Goal: Task Accomplishment & Management: Complete application form

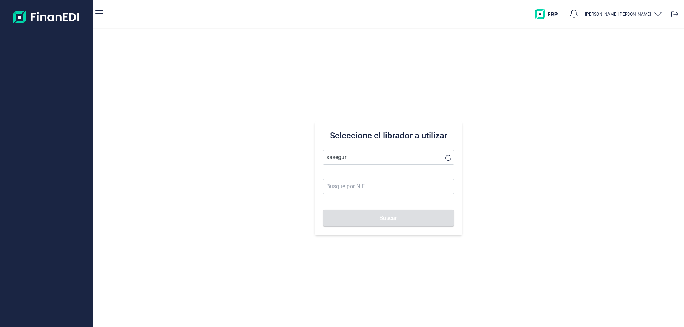
click at [323, 210] on button "Buscar" at bounding box center [388, 218] width 131 height 17
click at [343, 175] on li "SASEGUR SL" at bounding box center [388, 175] width 131 height 14
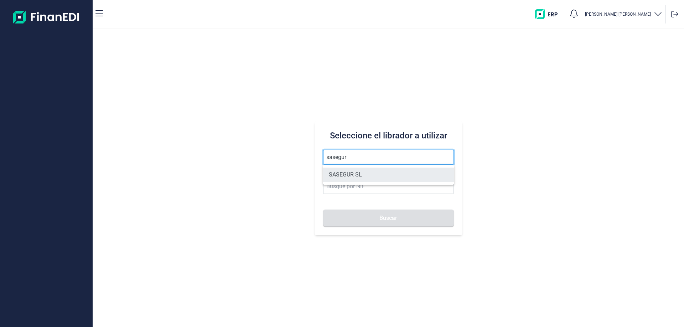
type input "SASEGUR SL"
type input "B78976263"
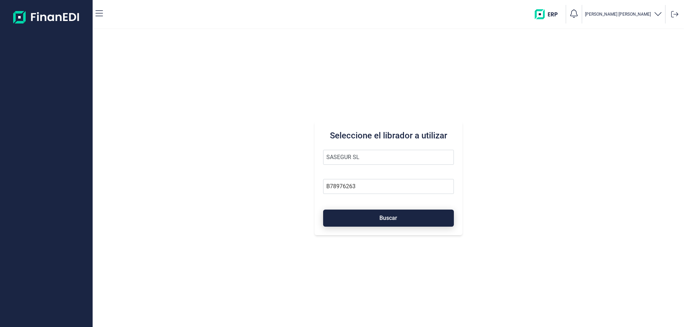
click at [375, 219] on button "Buscar" at bounding box center [388, 218] width 131 height 17
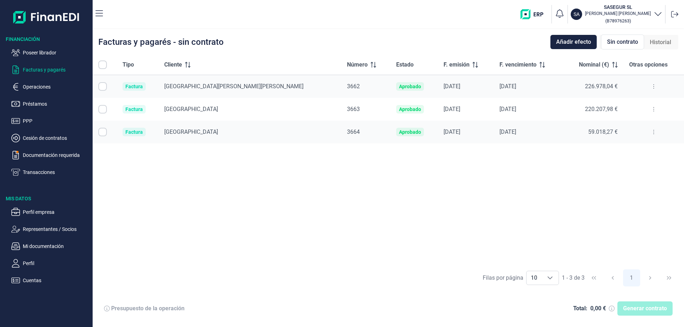
checkbox input "true"
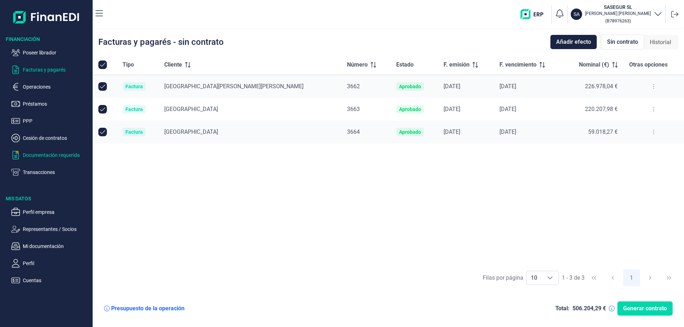
click at [68, 154] on p "Documentación requerida" at bounding box center [56, 155] width 67 height 9
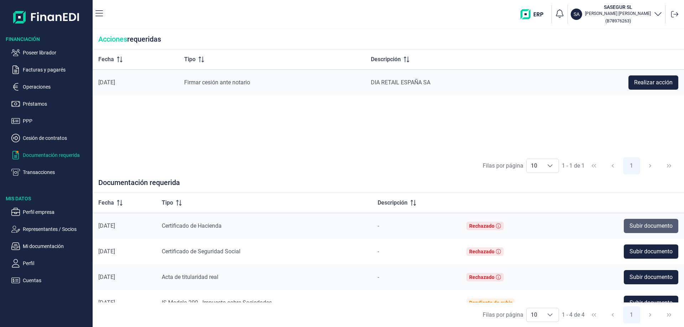
click at [648, 223] on span "Subir documento" at bounding box center [650, 226] width 43 height 9
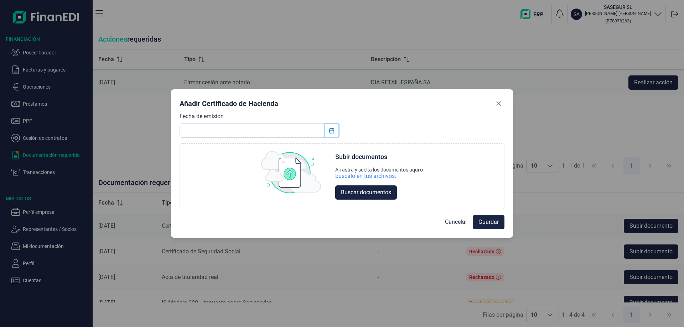
click at [331, 131] on icon "Choose Date" at bounding box center [332, 131] width 6 height 6
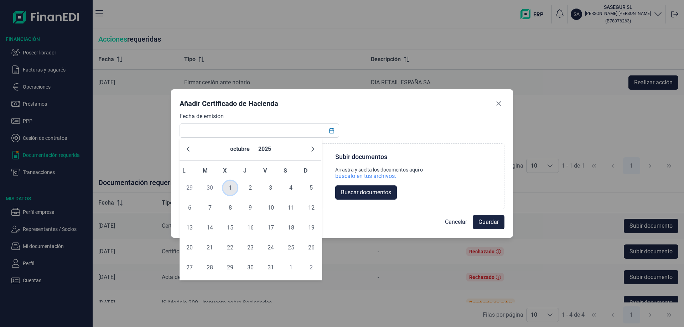
click at [228, 185] on span "1" at bounding box center [230, 188] width 14 height 14
type input "[DATE]"
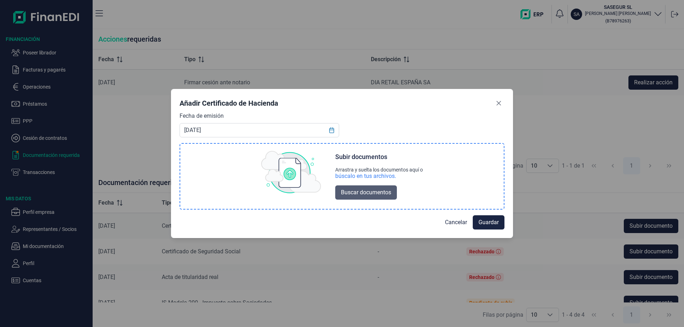
click at [375, 191] on span "Buscar documentos" at bounding box center [366, 192] width 50 height 9
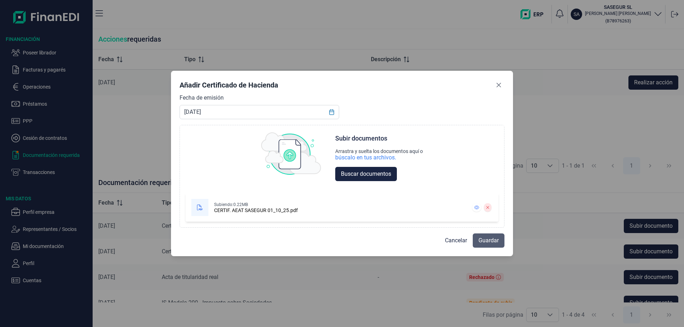
click at [483, 239] on span "Guardar" at bounding box center [488, 241] width 20 height 9
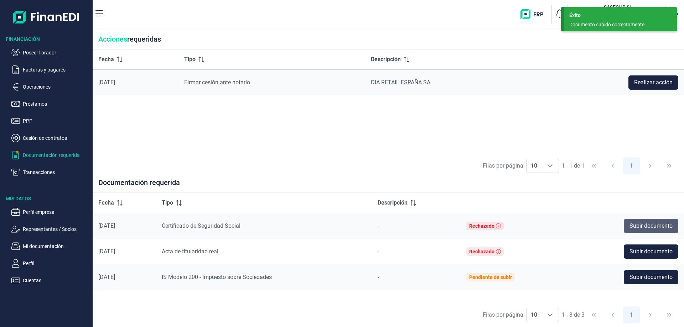
click at [648, 226] on span "Subir documento" at bounding box center [650, 226] width 43 height 9
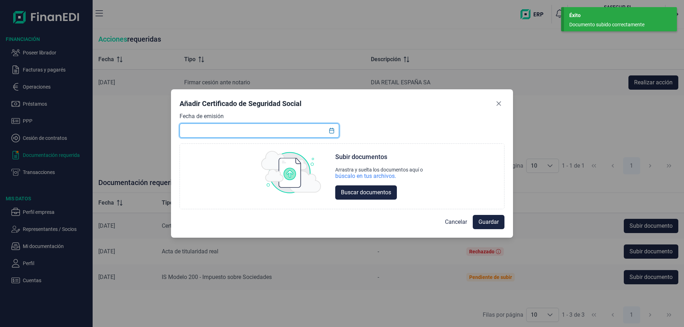
click at [313, 130] on input "text" at bounding box center [260, 131] width 160 height 14
click at [331, 130] on icon "Choose Date" at bounding box center [331, 131] width 5 height 6
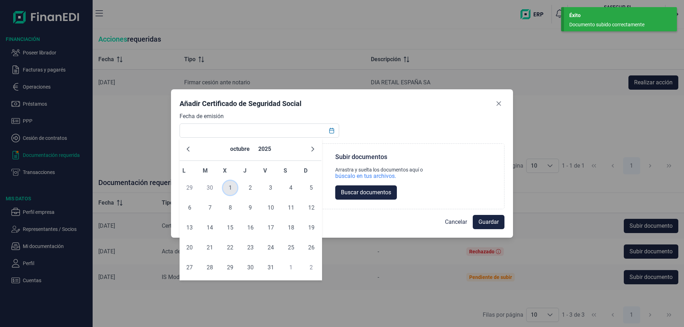
click at [226, 185] on span "1" at bounding box center [230, 188] width 14 height 14
type input "[DATE]"
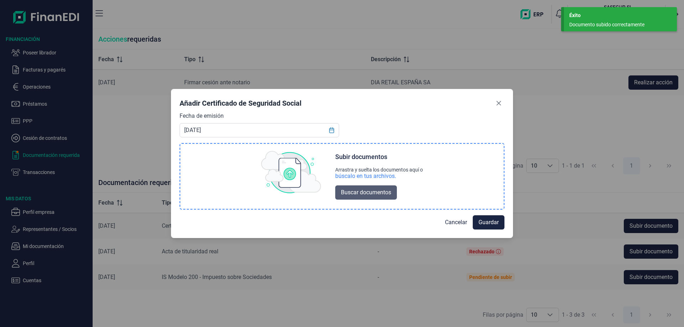
click at [373, 196] on span "Buscar documentos" at bounding box center [366, 192] width 50 height 9
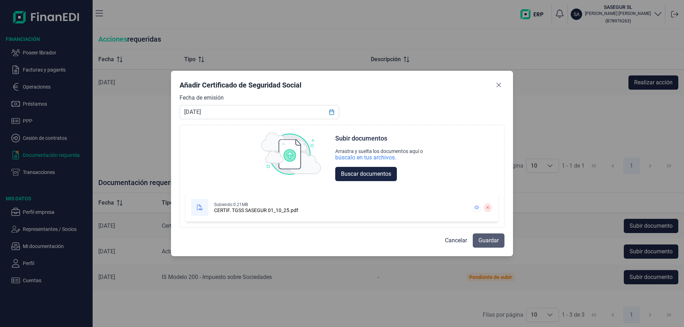
click at [487, 243] on span "Guardar" at bounding box center [488, 241] width 20 height 9
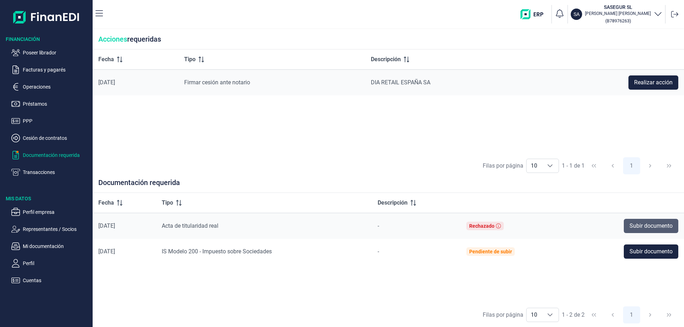
click at [644, 228] on span "Subir documento" at bounding box center [650, 226] width 43 height 9
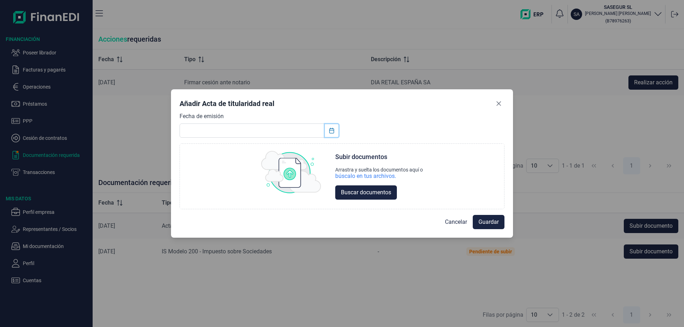
click at [332, 131] on icon "Choose Date" at bounding box center [332, 131] width 6 height 6
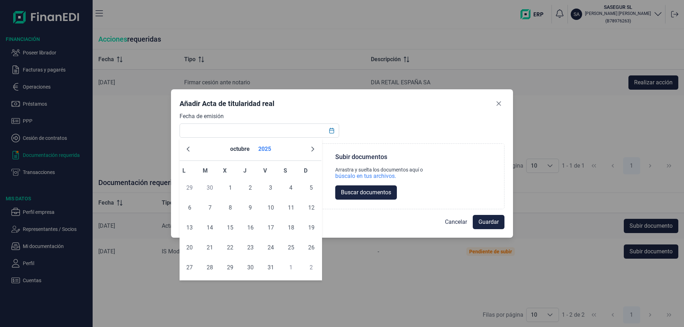
click at [261, 148] on button "2025" at bounding box center [264, 149] width 19 height 17
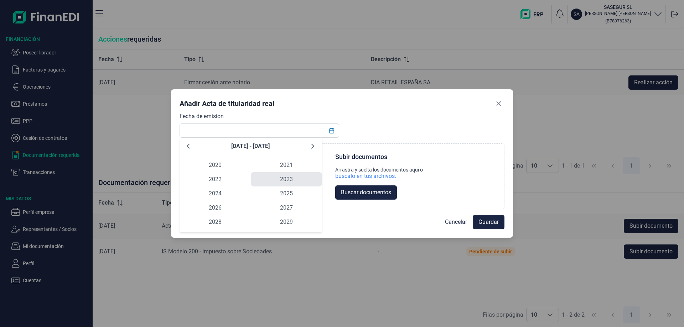
click at [287, 178] on span "2023" at bounding box center [286, 179] width 71 height 14
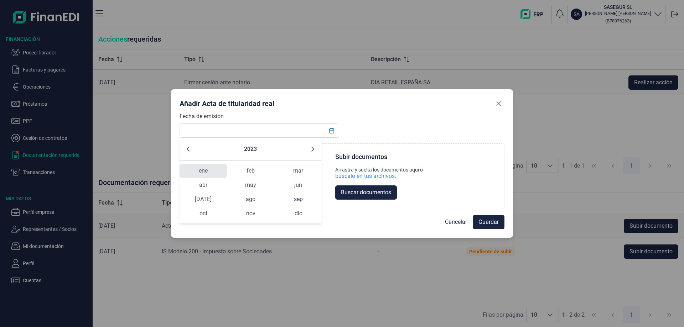
click at [200, 167] on span "ene" at bounding box center [203, 171] width 47 height 14
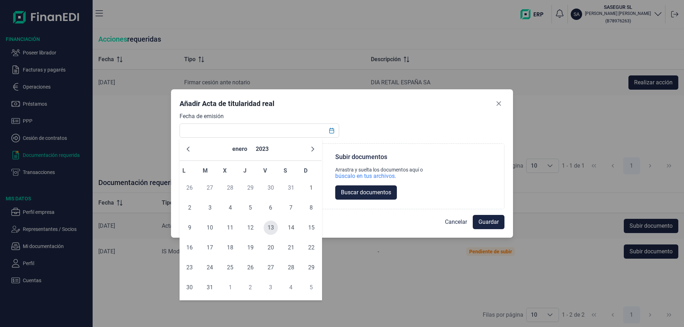
click at [271, 228] on span "13" at bounding box center [271, 228] width 14 height 14
type input "[DATE]"
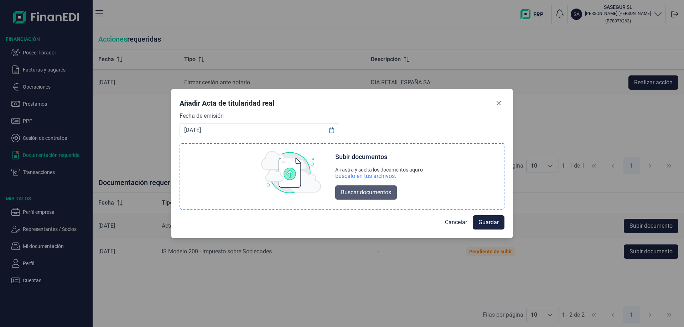
click at [373, 193] on span "Buscar documentos" at bounding box center [366, 192] width 50 height 9
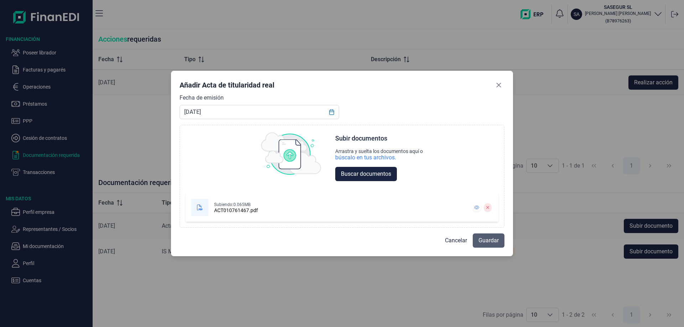
click at [495, 241] on span "Guardar" at bounding box center [488, 241] width 20 height 9
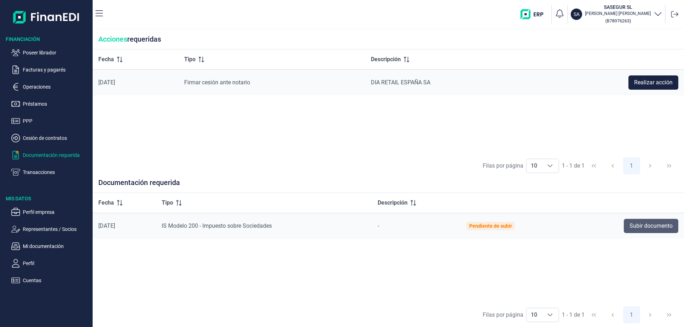
click at [633, 227] on span "Subir documento" at bounding box center [650, 226] width 43 height 9
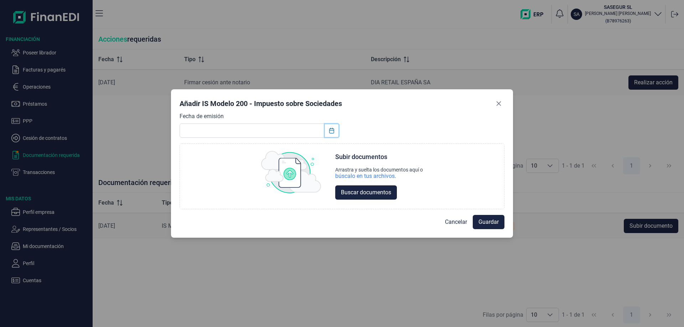
click at [333, 128] on icon "Choose Date" at bounding box center [332, 131] width 6 height 6
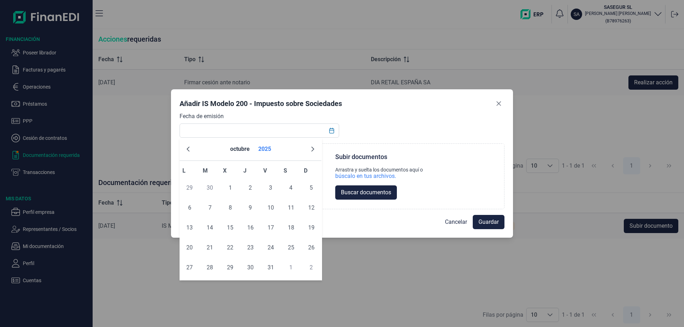
click at [259, 149] on button "2025" at bounding box center [264, 149] width 19 height 17
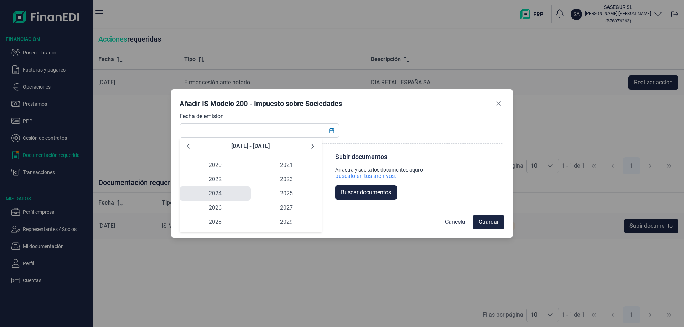
click at [217, 192] on span "2024" at bounding box center [215, 194] width 71 height 14
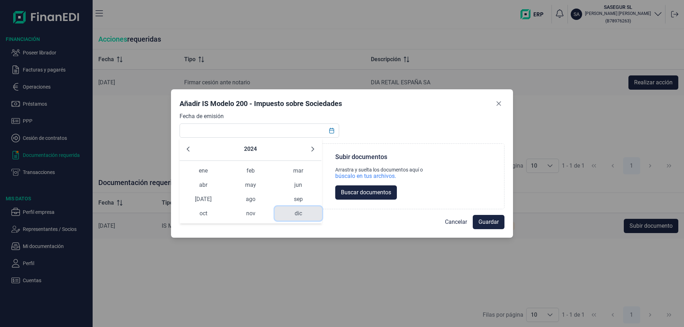
click at [301, 213] on span "dic" at bounding box center [298, 214] width 47 height 14
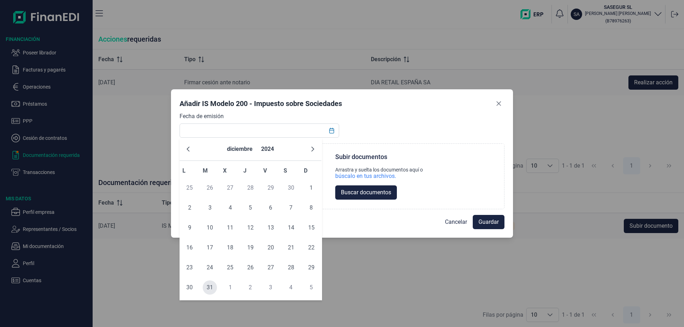
click at [208, 286] on span "31" at bounding box center [210, 288] width 14 height 14
type input "[DATE]"
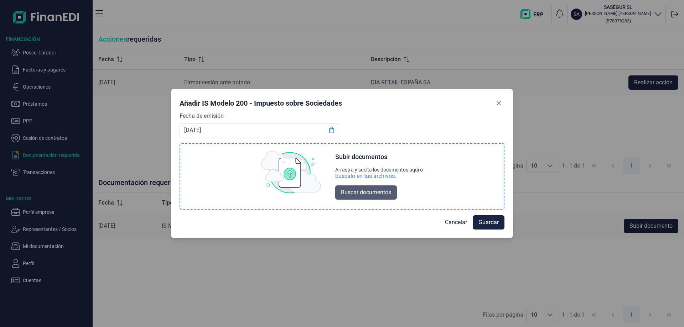
click at [367, 191] on span "Buscar documentos" at bounding box center [366, 192] width 50 height 9
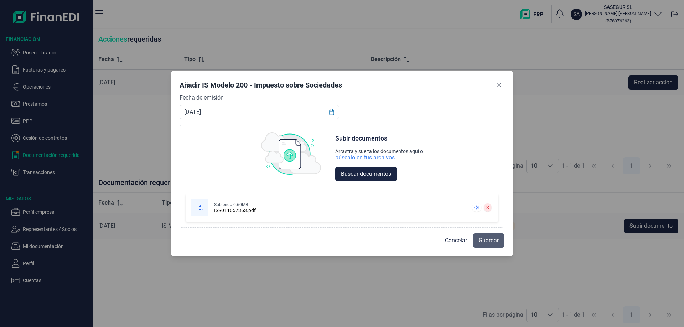
click at [498, 240] on span "Guardar" at bounding box center [488, 241] width 20 height 9
